Goal: Information Seeking & Learning: Learn about a topic

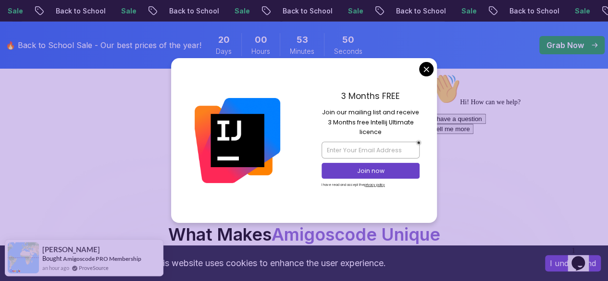
scroll to position [1647, 0]
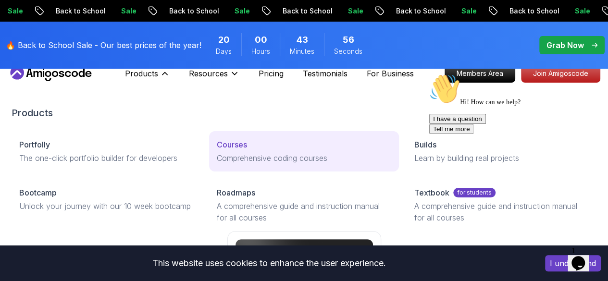
scroll to position [13, 0]
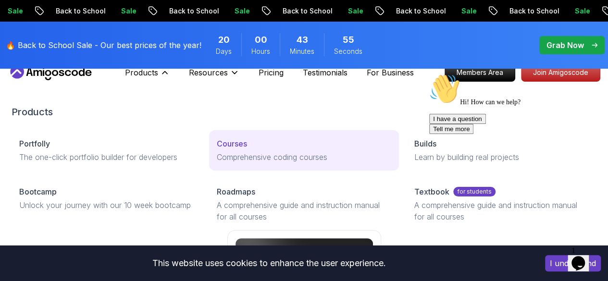
click at [209, 171] on link "Courses Comprehensive coding courses" at bounding box center [304, 150] width 190 height 40
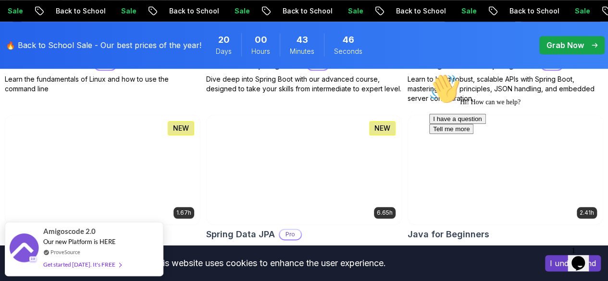
scroll to position [460, 0]
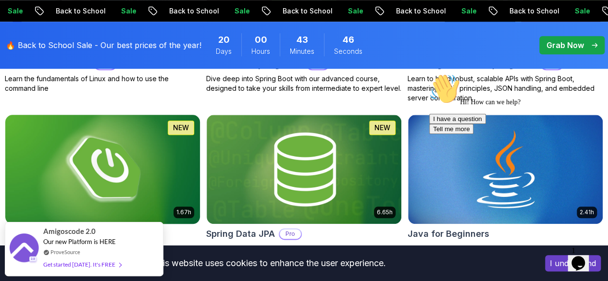
click at [205, 135] on img at bounding box center [102, 169] width 204 height 114
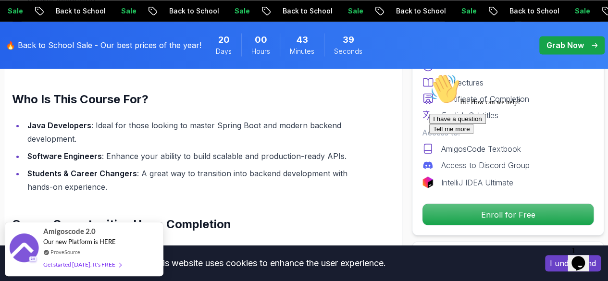
scroll to position [852, 0]
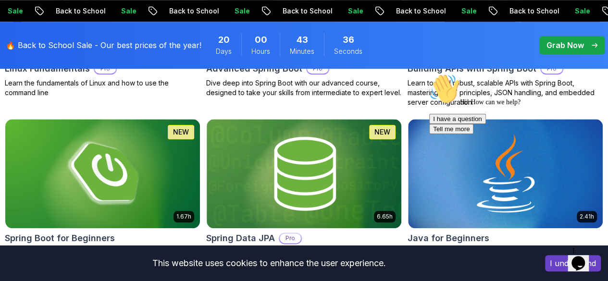
scroll to position [455, 0]
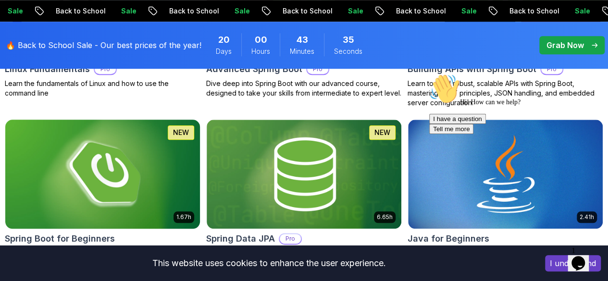
click at [205, 142] on img at bounding box center [102, 174] width 204 height 114
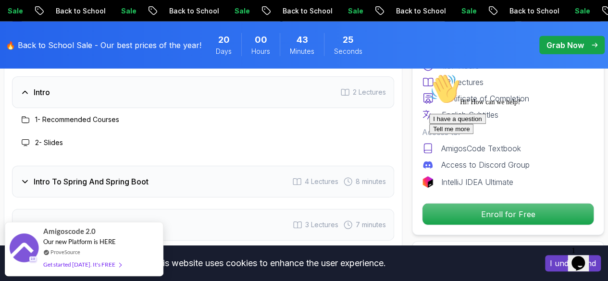
scroll to position [1295, 0]
click at [205, 188] on div "Intro To Spring And Spring Boot 4 Lectures 8 minutes" at bounding box center [203, 183] width 382 height 32
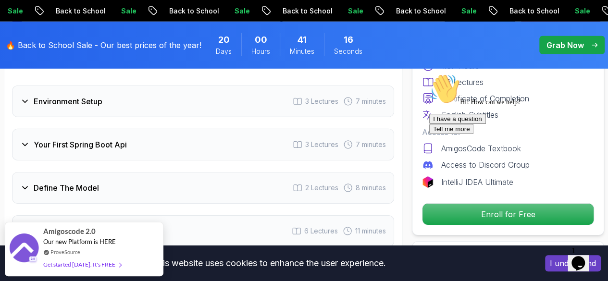
scroll to position [1467, 0]
click at [224, 102] on div "Environment Setup 3 Lectures 7 minutes" at bounding box center [203, 101] width 382 height 32
